Goal: Navigation & Orientation: Find specific page/section

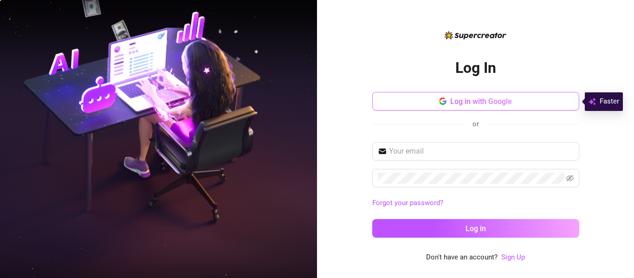
click at [451, 103] on span "Log in with Google" at bounding box center [482, 101] width 62 height 9
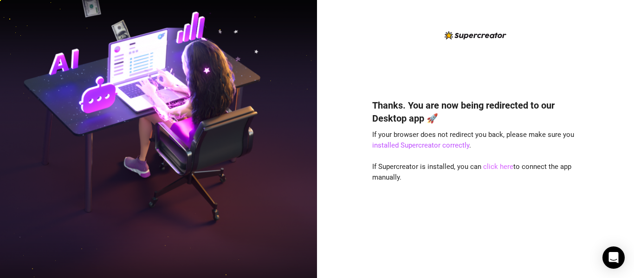
click at [493, 166] on link "click here" at bounding box center [498, 167] width 30 height 8
